Goal: Information Seeking & Learning: Check status

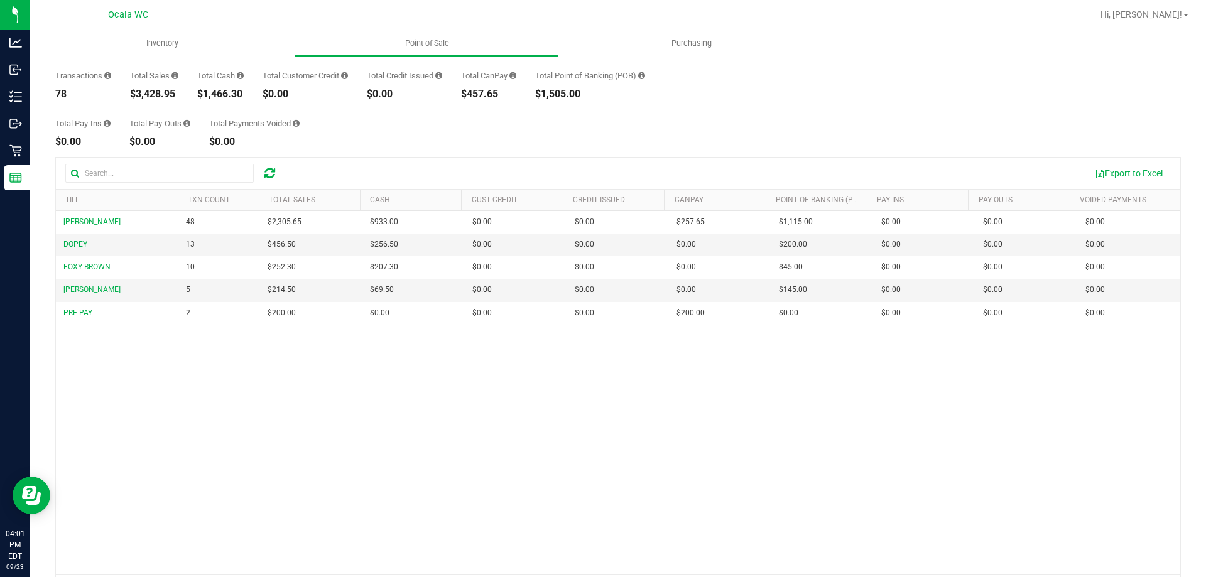
scroll to position [94, 0]
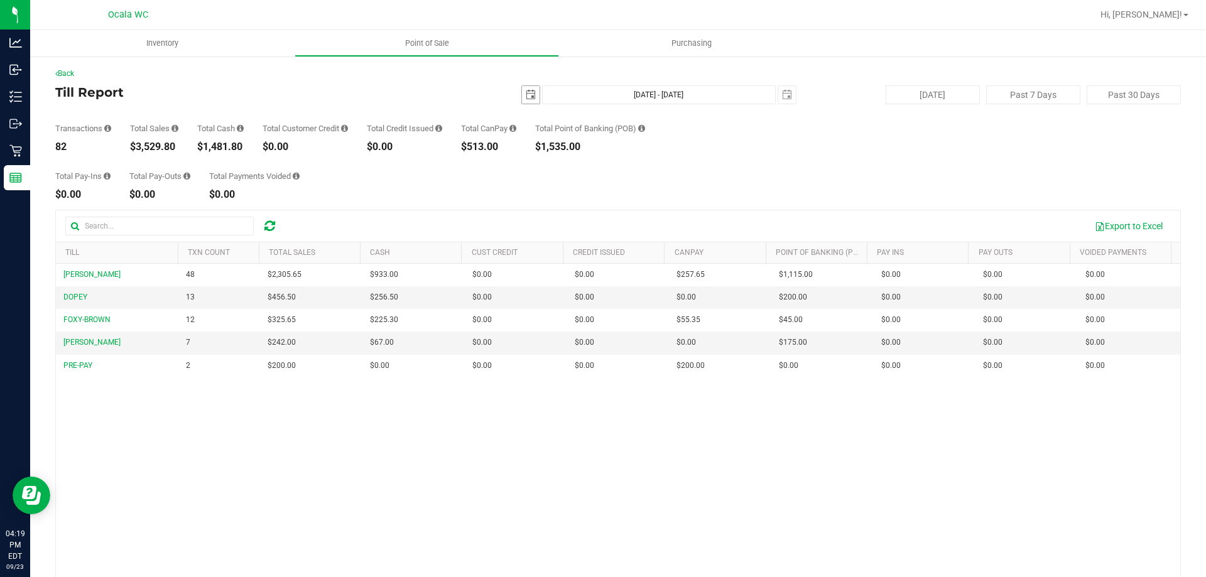
click at [526, 95] on span "select" at bounding box center [531, 95] width 10 height 10
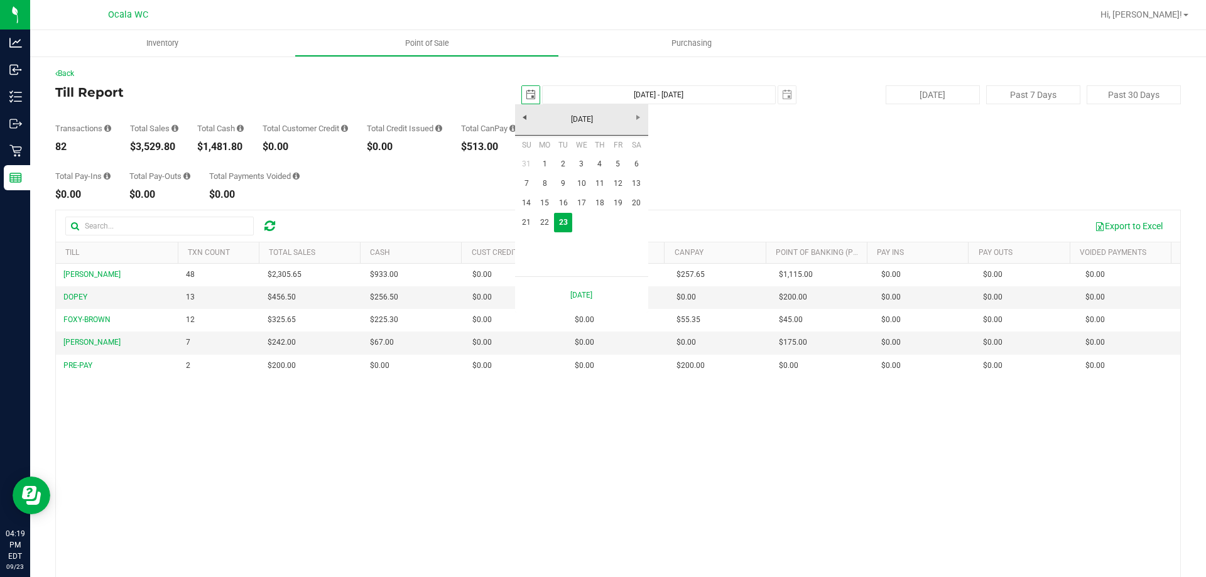
scroll to position [0, 31]
click at [549, 221] on link "22" at bounding box center [545, 222] width 18 height 19
type input "[DATE]"
type input "[DATE] - [DATE]"
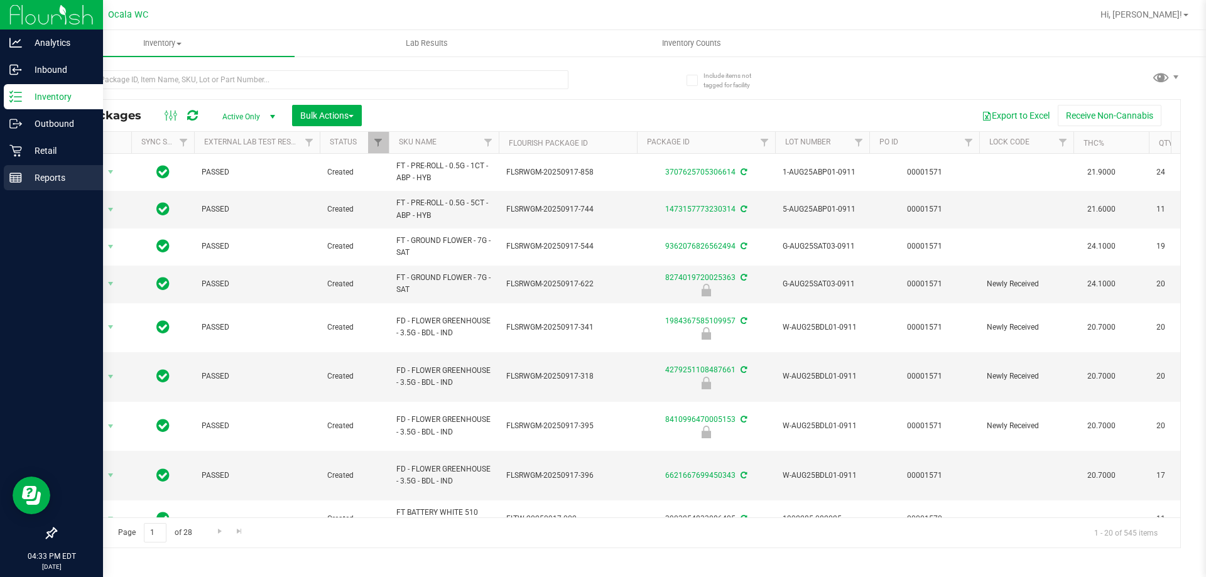
click at [24, 177] on p "Reports" at bounding box center [59, 177] width 75 height 15
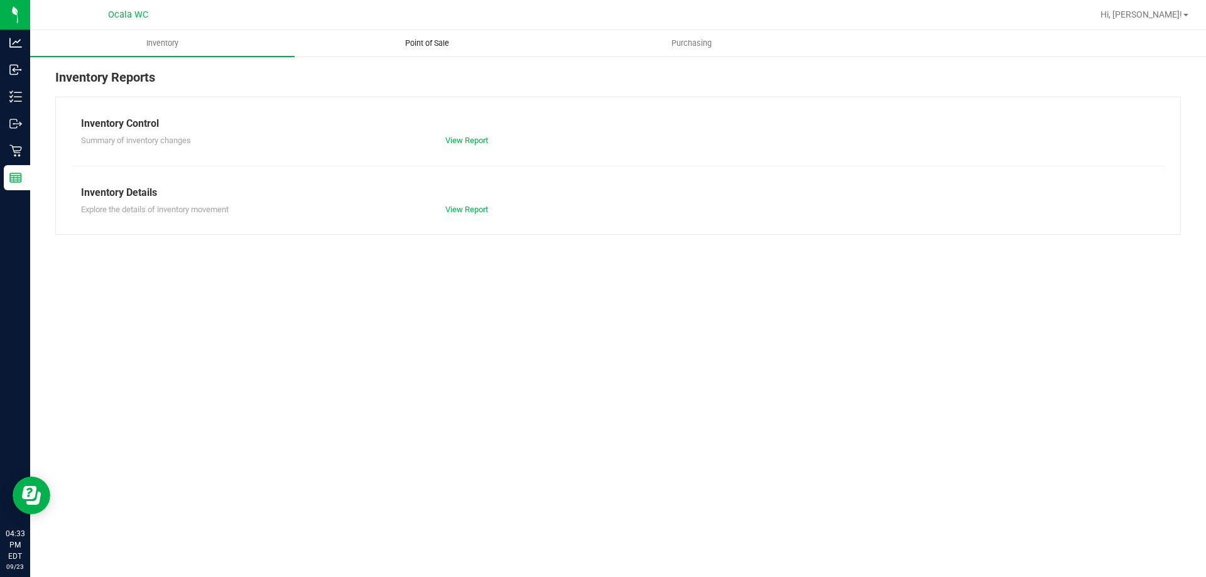
click at [433, 40] on span "Point of Sale" at bounding box center [427, 43] width 78 height 11
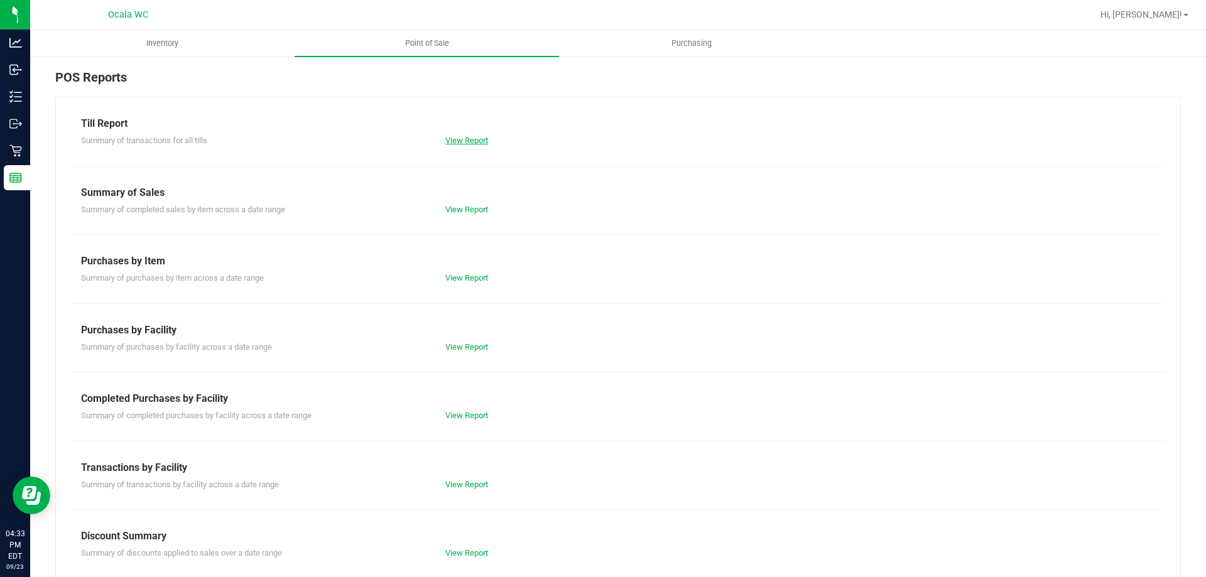
click at [483, 141] on link "View Report" at bounding box center [466, 140] width 43 height 9
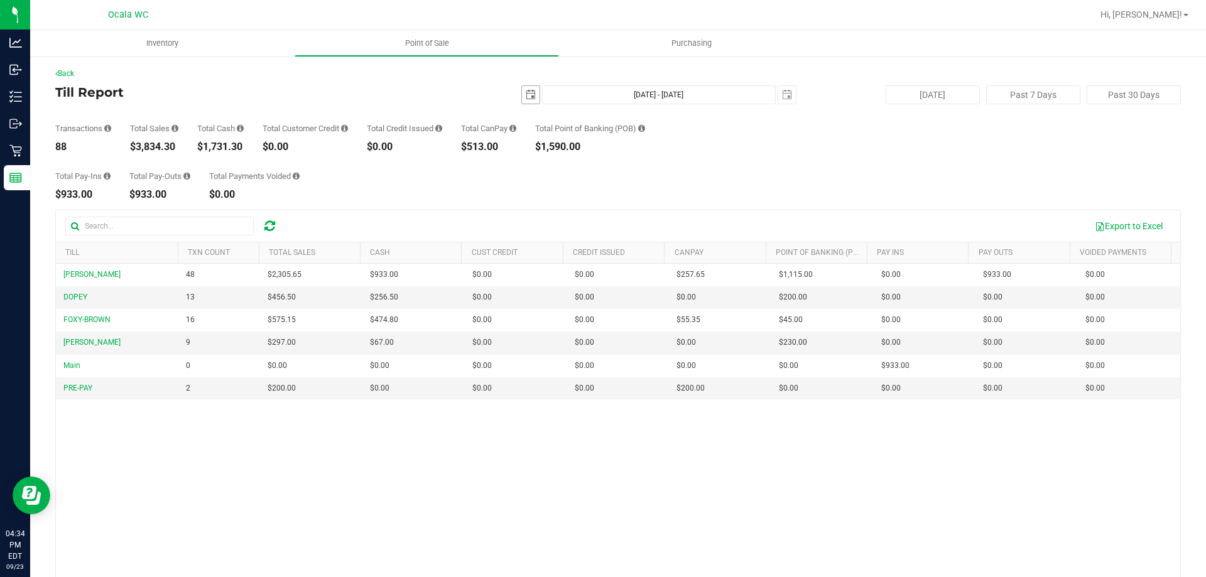
click at [526, 94] on span "select" at bounding box center [531, 95] width 10 height 10
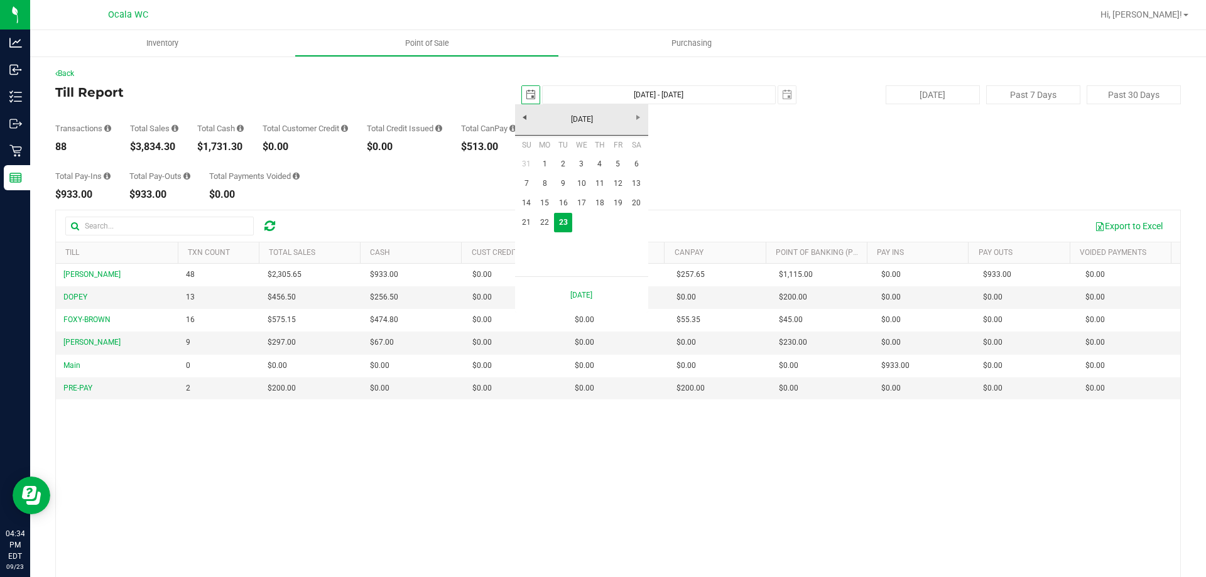
scroll to position [0, 31]
click at [540, 224] on link "22" at bounding box center [545, 222] width 18 height 19
type input "[DATE]"
type input "[DATE] - [DATE]"
